Goal: Task Accomplishment & Management: Manage account settings

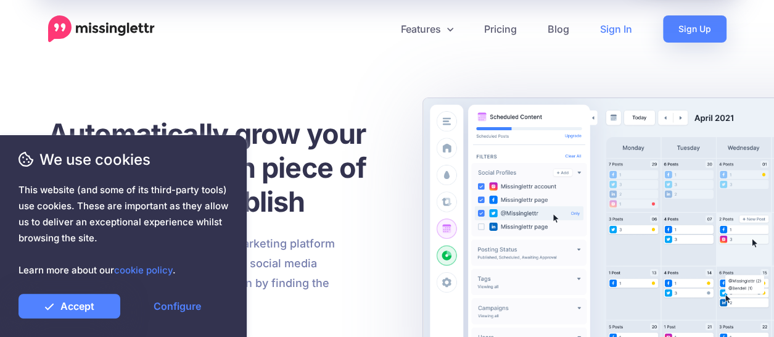
click at [618, 26] on link "Sign In" at bounding box center [616, 28] width 63 height 27
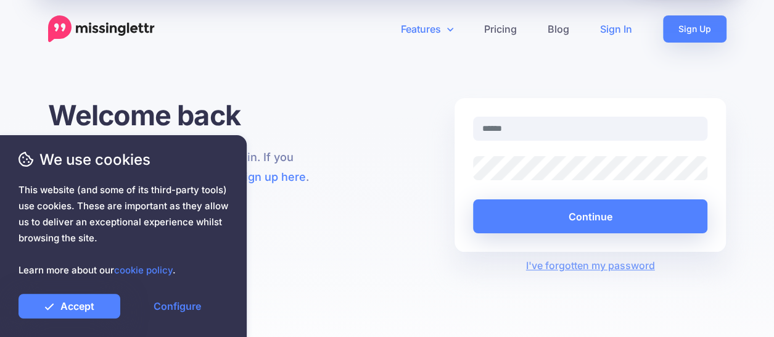
click at [426, 30] on link "Features" at bounding box center [427, 28] width 83 height 27
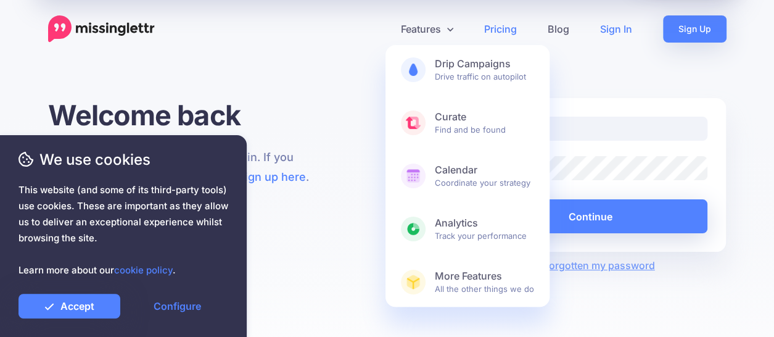
click at [508, 31] on link "Pricing" at bounding box center [501, 28] width 64 height 27
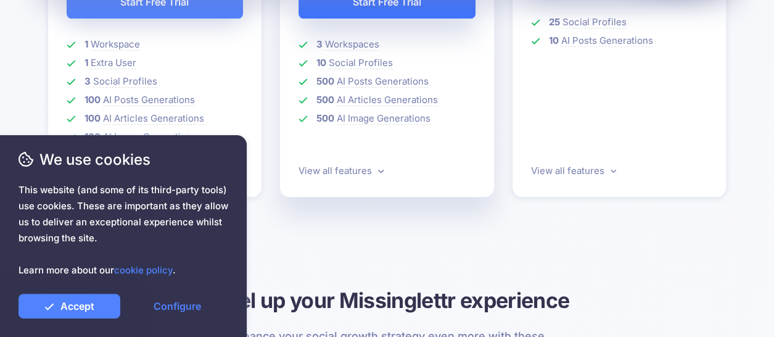
scroll to position [545, 0]
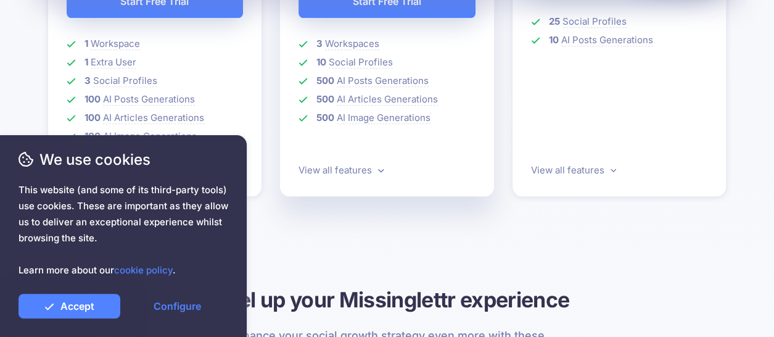
click at [314, 210] on div "Pro $ 32 39 excl. VAT Per month (billed yearly at $390) Start Free Trial 3 Work…" at bounding box center [387, 38] width 233 height 403
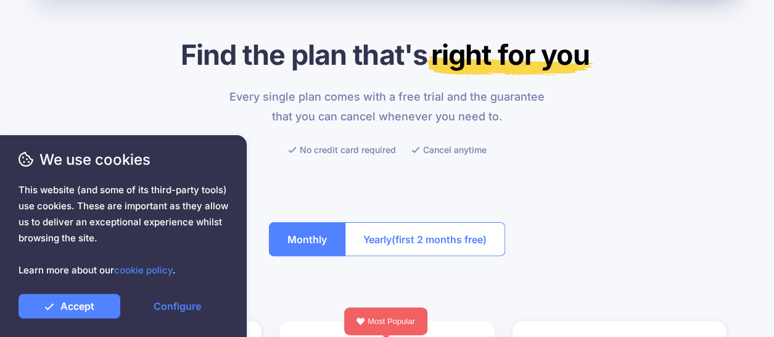
scroll to position [0, 0]
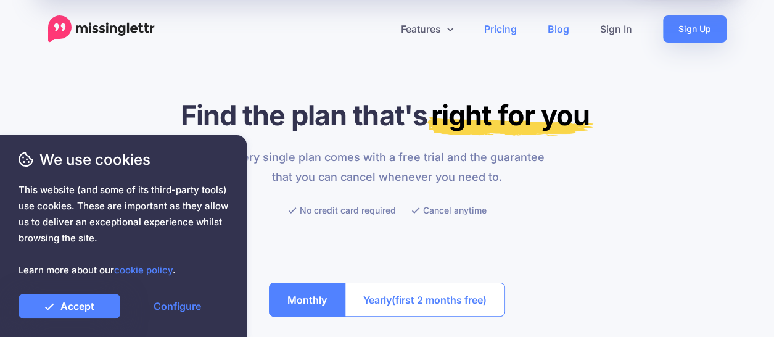
click at [561, 28] on link "Blog" at bounding box center [558, 28] width 52 height 27
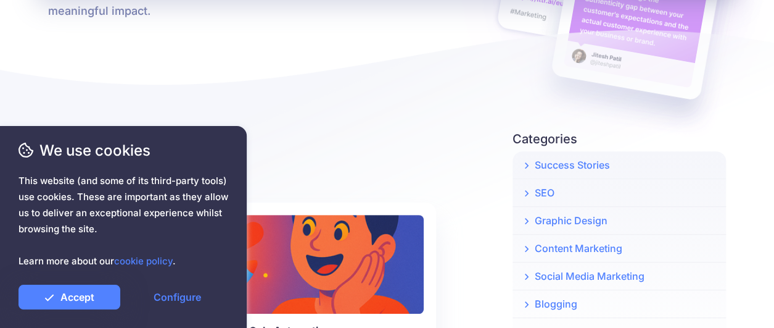
scroll to position [213, 0]
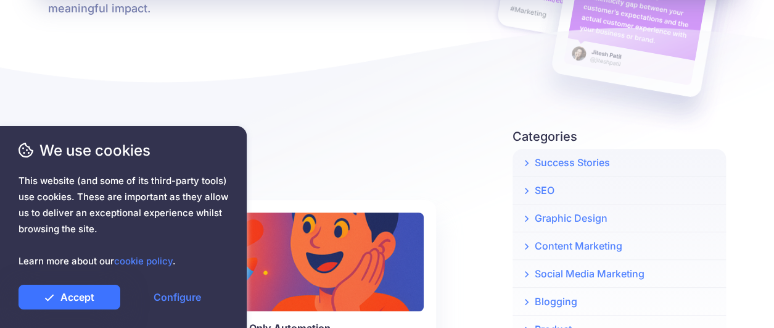
click at [78, 292] on link "Accept" at bounding box center [70, 296] width 102 height 25
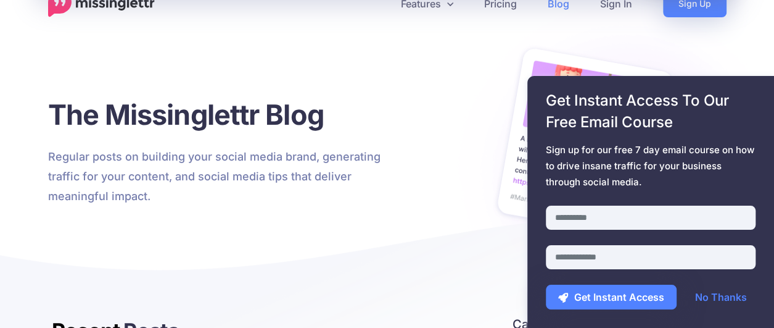
scroll to position [0, 0]
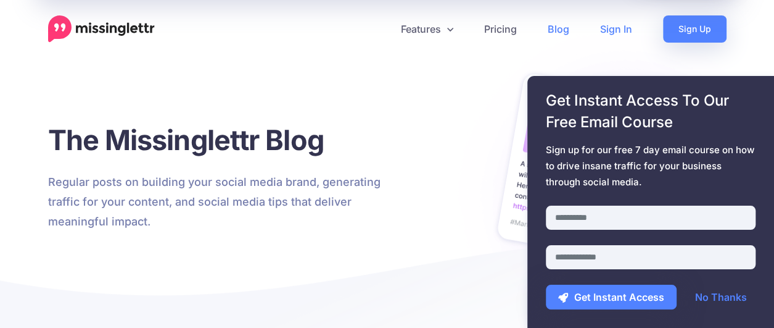
click at [621, 27] on link "Sign In" at bounding box center [616, 28] width 63 height 27
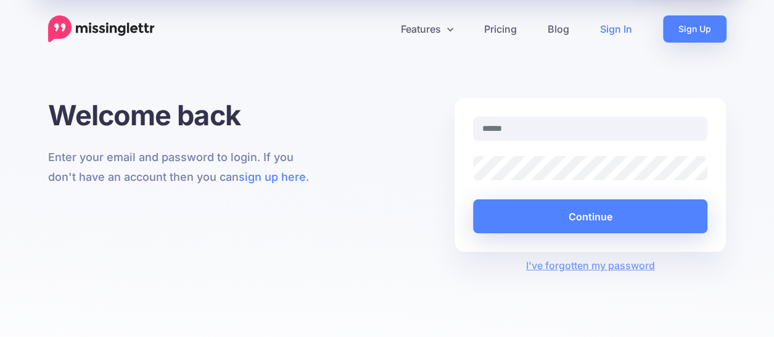
click at [516, 132] on input "text" at bounding box center [590, 129] width 235 height 24
type input "**********"
click at [581, 265] on link "I've forgotten my password" at bounding box center [590, 265] width 129 height 12
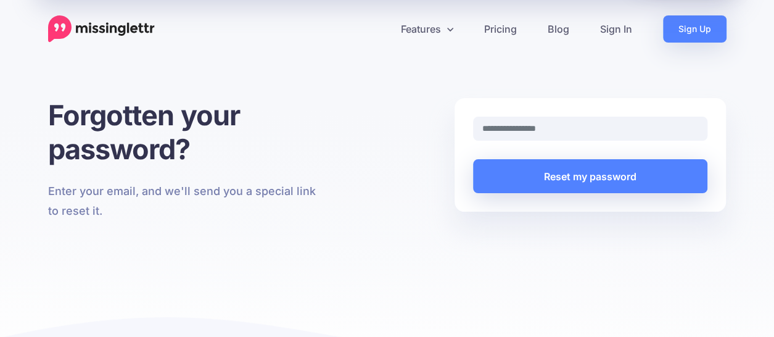
click at [523, 124] on input "text" at bounding box center [590, 129] width 235 height 24
type input "**********"
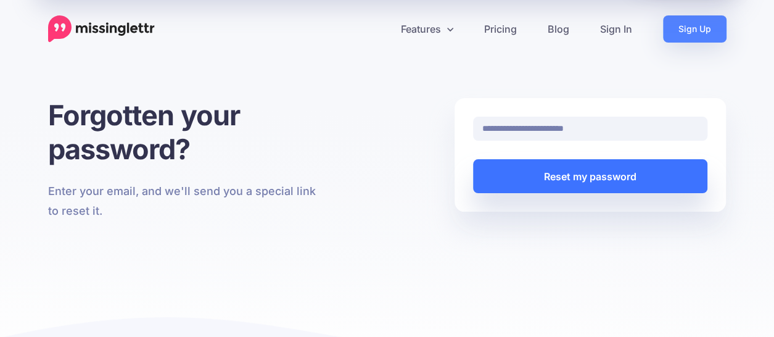
click at [577, 175] on button "Reset my password" at bounding box center [590, 176] width 235 height 34
